Goal: Task Accomplishment & Management: Manage account settings

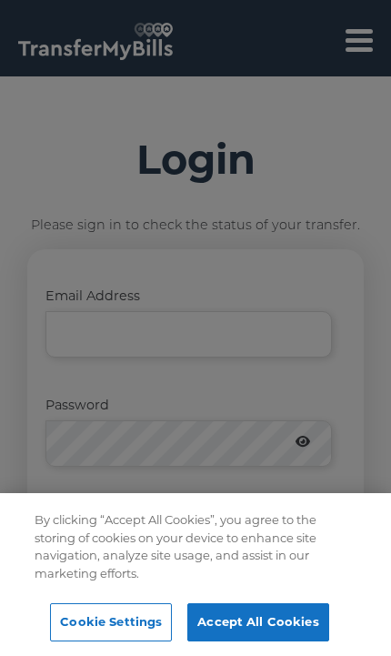
click at [257, 619] on button "Accept All Cookies" at bounding box center [257, 622] width 141 height 38
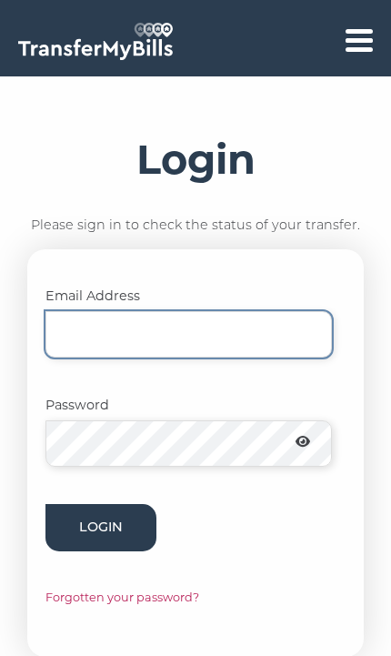
click at [175, 329] on input "Email Address" at bounding box center [188, 334] width 287 height 46
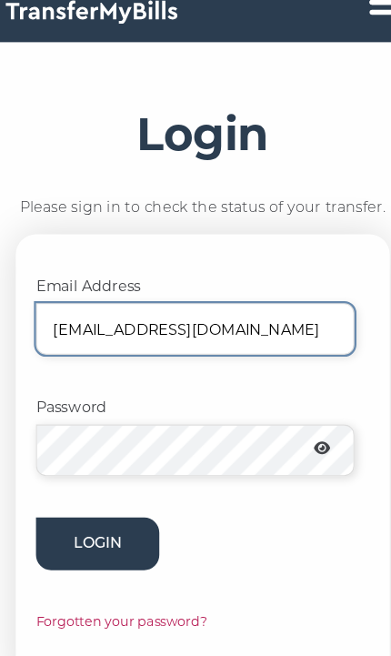
type input "[EMAIL_ADDRESS][DOMAIN_NAME]"
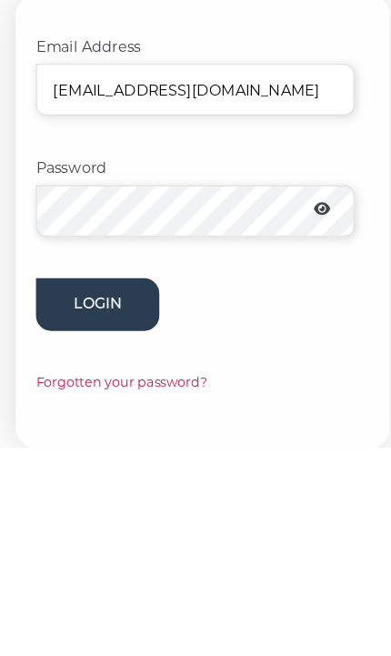
click at [114, 504] on button "Login" at bounding box center [100, 527] width 111 height 46
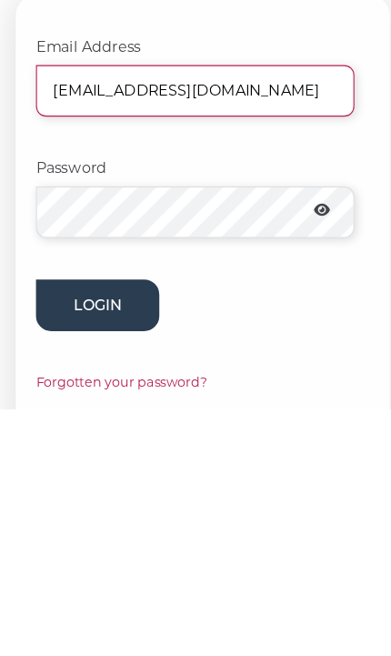
click at [113, 539] on button "Login" at bounding box center [100, 562] width 111 height 46
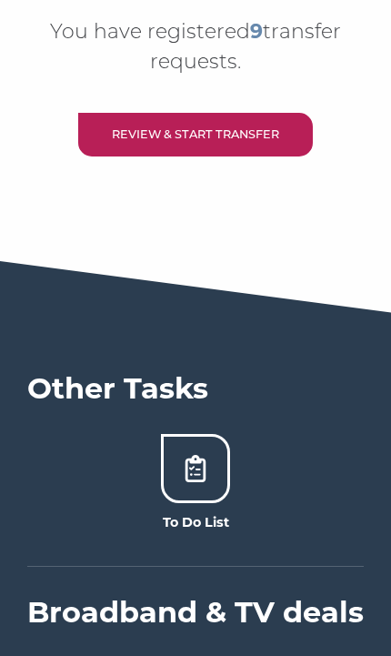
scroll to position [1591, 0]
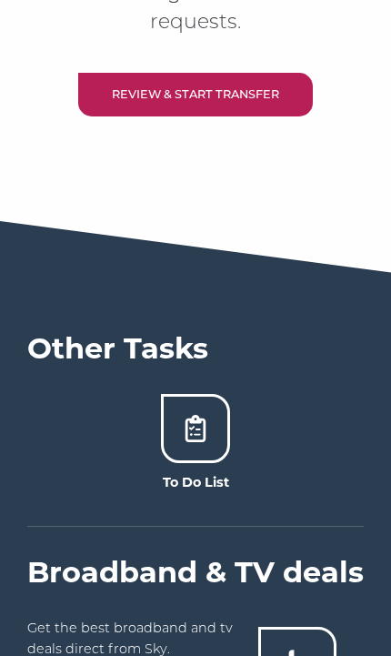
click at [208, 475] on strong "To Do List" at bounding box center [196, 482] width 66 height 16
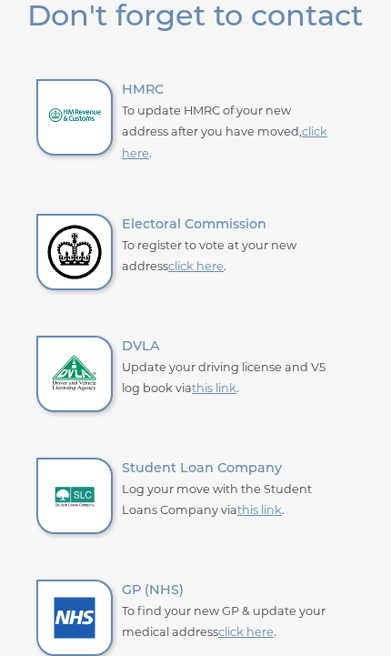
scroll to position [2977, 0]
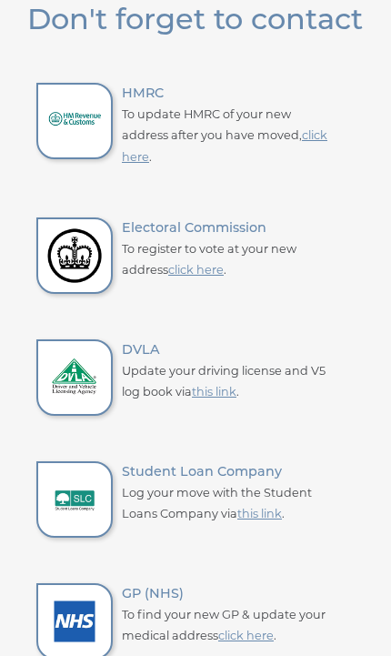
click at [321, 155] on link "click here" at bounding box center [225, 145] width 206 height 35
